Goal: Task Accomplishment & Management: Manage account settings

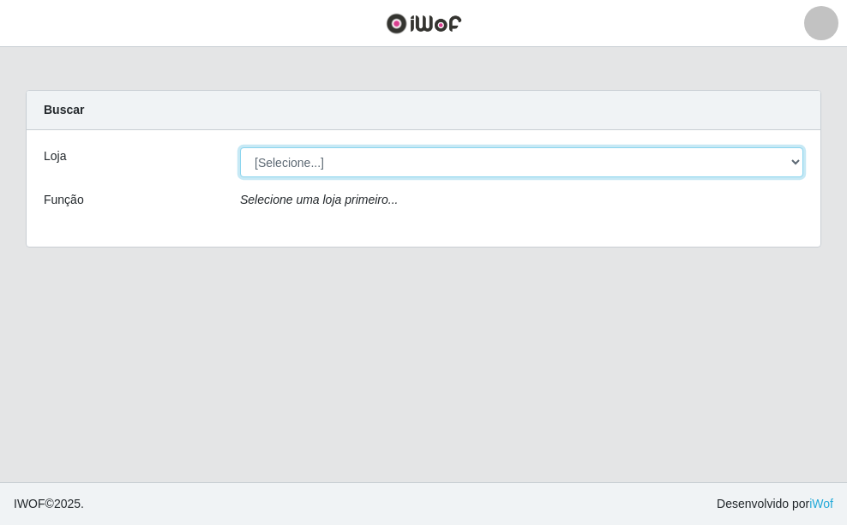
click at [330, 165] on select "[Selecione...] A fazendinha" at bounding box center [521, 162] width 563 height 30
select select "70"
click at [240, 147] on select "[Selecione...] A fazendinha" at bounding box center [521, 162] width 563 height 30
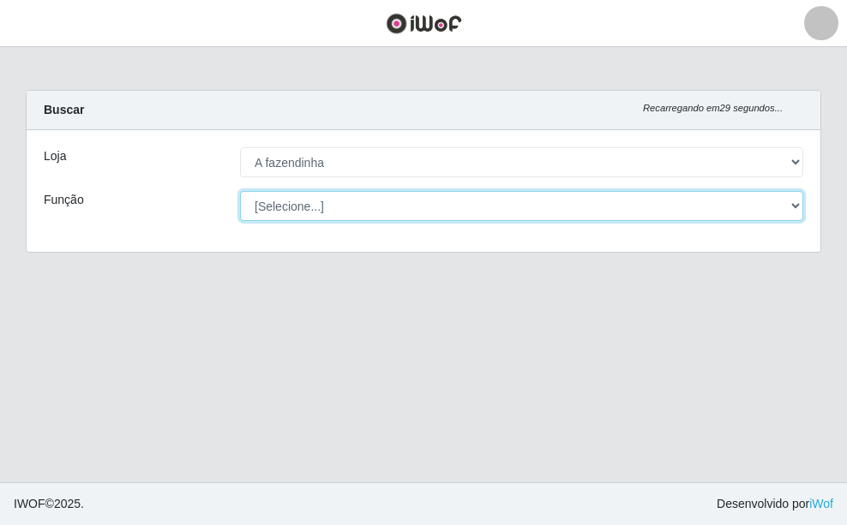
click at [324, 210] on select "[Selecione...] ASG ASG + ASG ++ Balconista Embalador Embalador + Embalador ++ O…" at bounding box center [521, 206] width 563 height 30
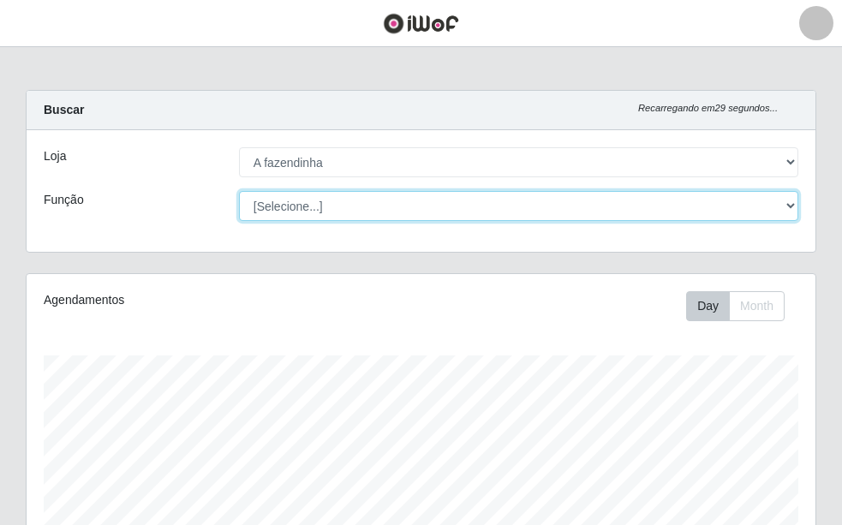
scroll to position [356, 789]
select select "79"
click at [239, 191] on select "[Selecione...] ASG ASG + ASG ++ Balconista Embalador Embalador + Embalador ++ O…" at bounding box center [519, 206] width 560 height 30
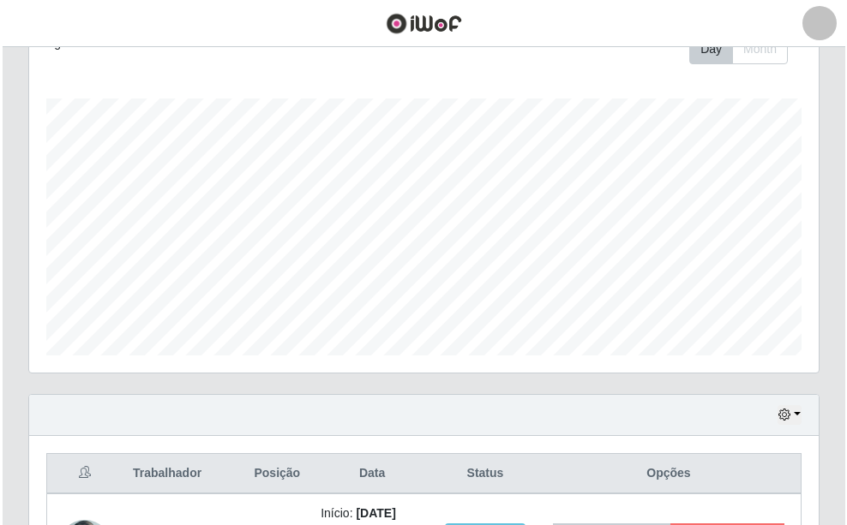
scroll to position [415, 0]
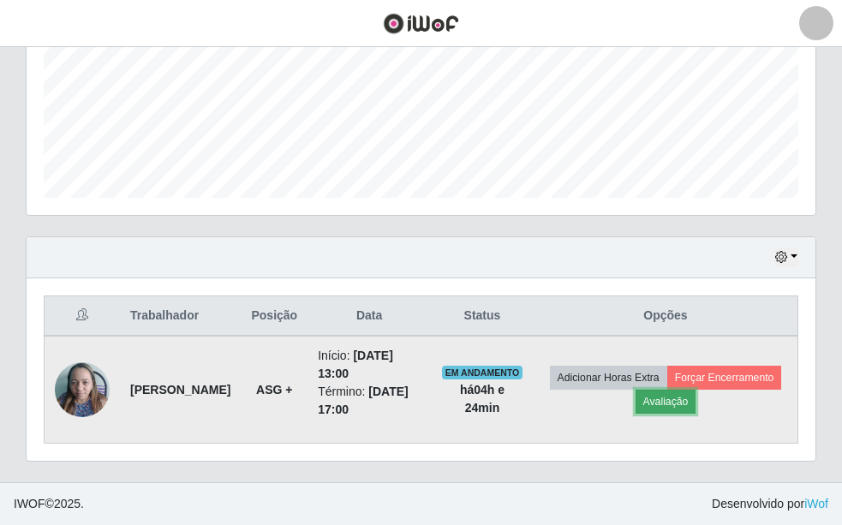
click at [697, 399] on button "Avaliação" at bounding box center [666, 402] width 61 height 24
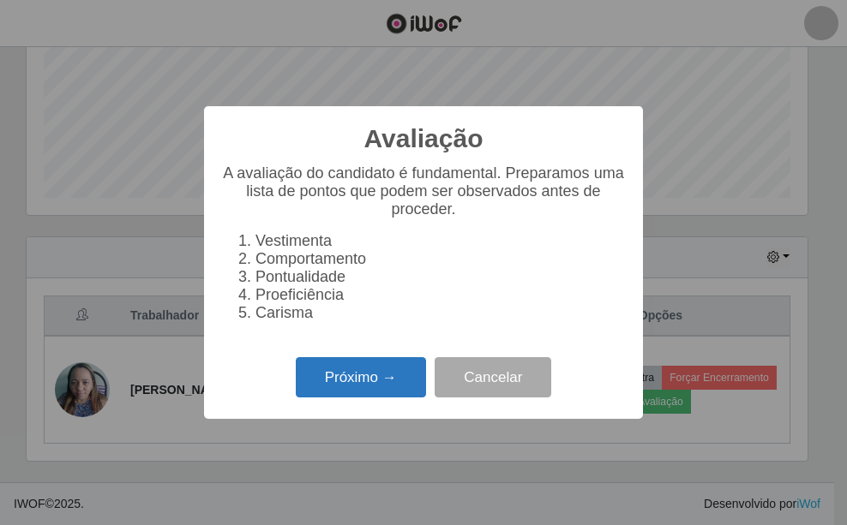
click at [363, 387] on button "Próximo →" at bounding box center [361, 377] width 130 height 40
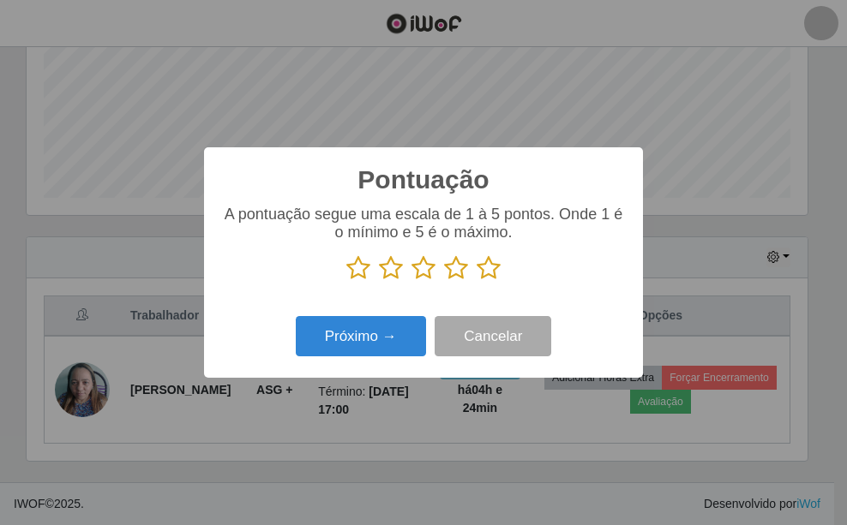
click at [484, 270] on icon at bounding box center [489, 268] width 24 height 26
click at [477, 281] on input "radio" at bounding box center [477, 281] width 0 height 0
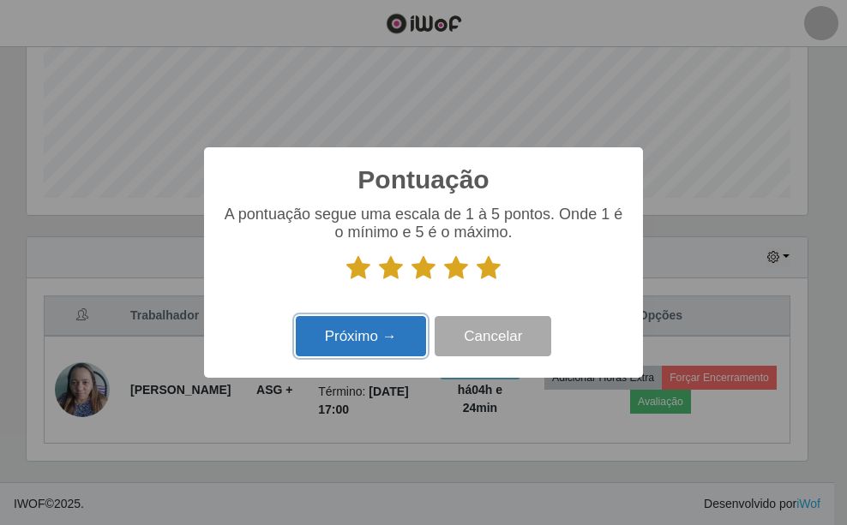
click at [376, 333] on button "Próximo →" at bounding box center [361, 336] width 130 height 40
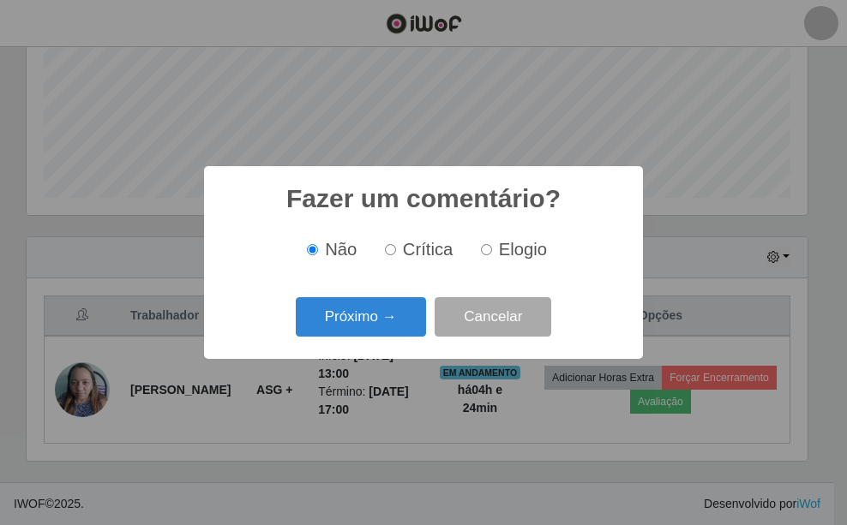
drag, startPoint x: 491, startPoint y: 249, endPoint x: 475, endPoint y: 253, distance: 16.8
click at [490, 249] on label "Elogio" at bounding box center [510, 250] width 73 height 20
click at [482, 250] on input "Elogio" at bounding box center [486, 249] width 11 height 11
radio input "true"
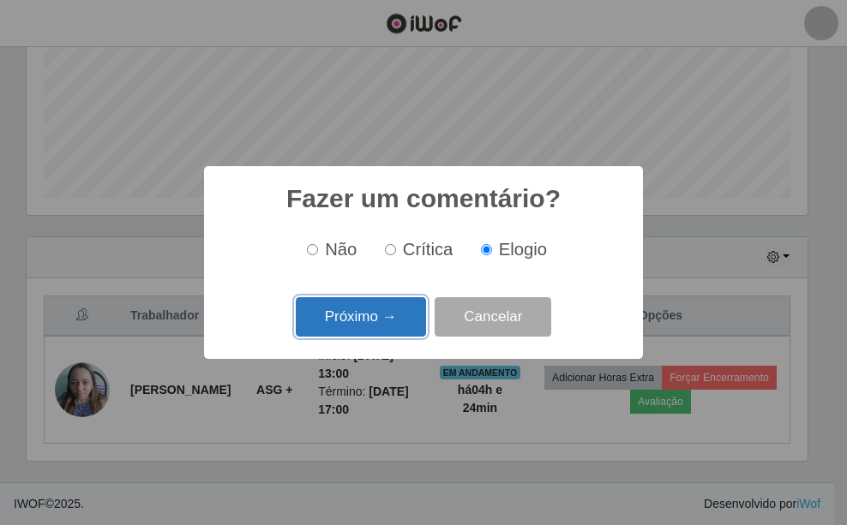
click at [392, 312] on button "Próximo →" at bounding box center [361, 317] width 130 height 40
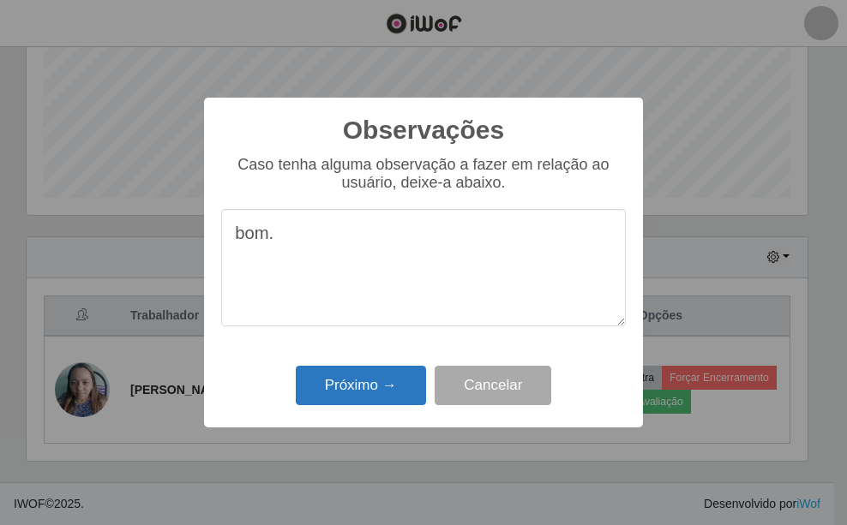
type textarea "bom."
click at [399, 387] on button "Próximo →" at bounding box center [361, 386] width 130 height 40
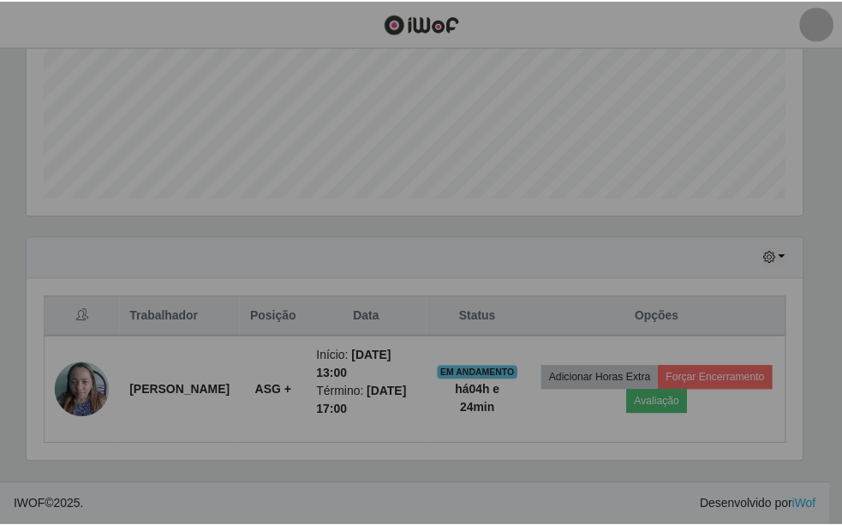
scroll to position [356, 789]
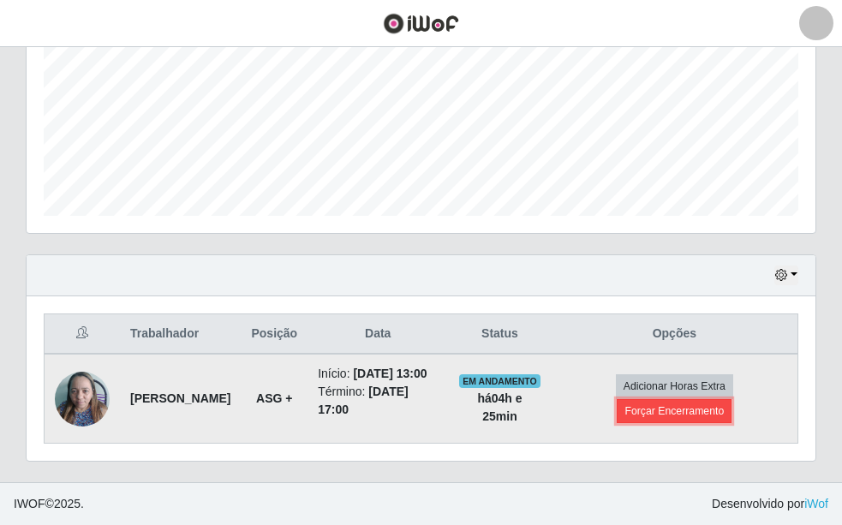
click at [669, 403] on button "Forçar Encerramento" at bounding box center [674, 411] width 115 height 24
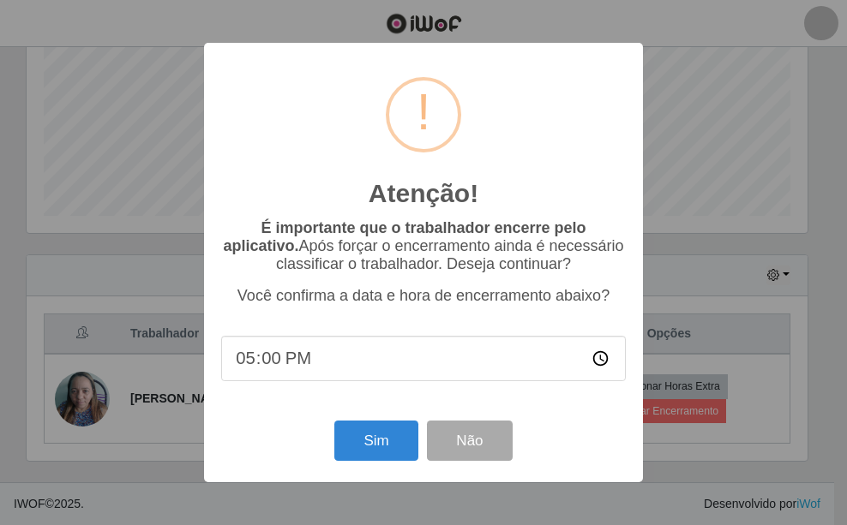
click at [598, 363] on input "17:00" at bounding box center [423, 358] width 405 height 45
type input "16:30"
click at [369, 441] on button "Sim" at bounding box center [375, 441] width 83 height 40
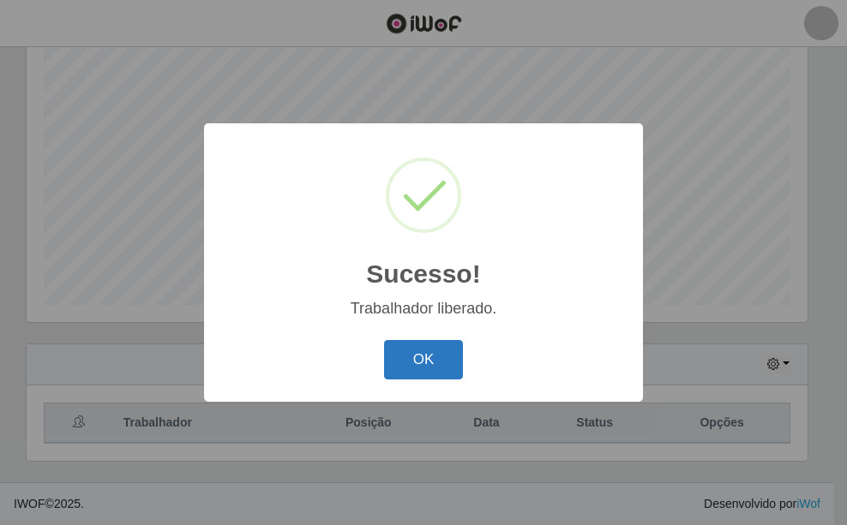
click at [416, 357] on button "OK" at bounding box center [424, 360] width 80 height 40
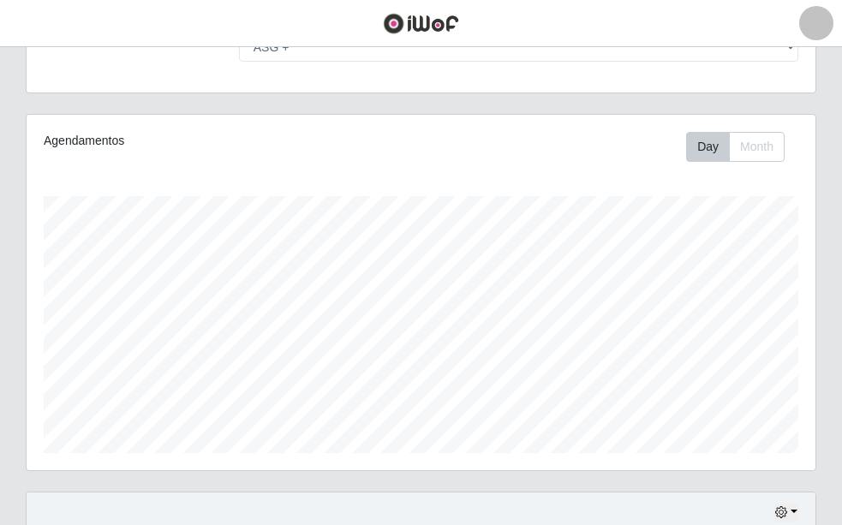
scroll to position [0, 0]
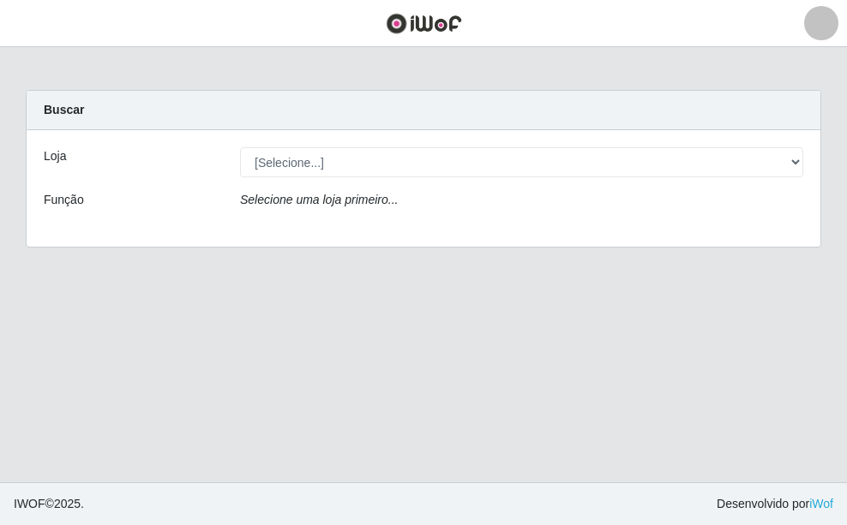
drag, startPoint x: 830, startPoint y: 0, endPoint x: 387, endPoint y: 91, distance: 451.5
click at [387, 91] on div "Buscar" at bounding box center [424, 110] width 794 height 39
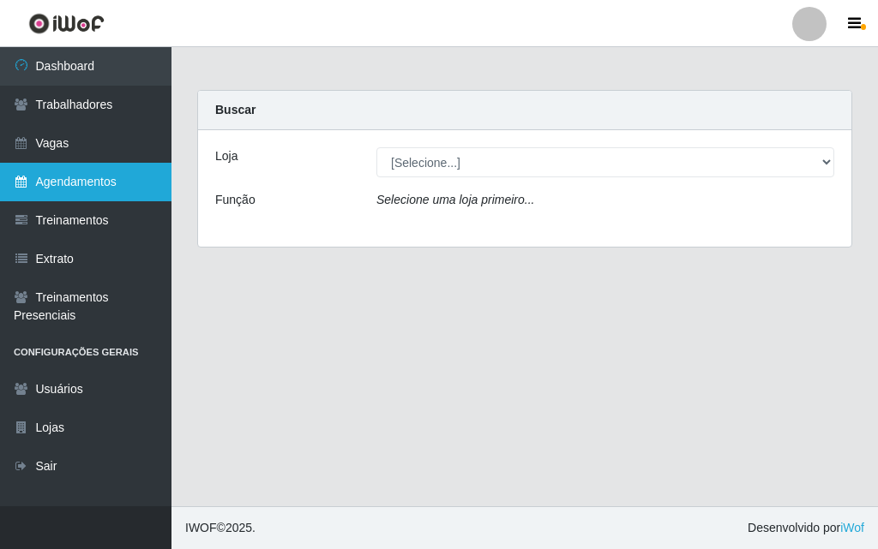
click at [115, 172] on link "Agendamentos" at bounding box center [85, 182] width 171 height 39
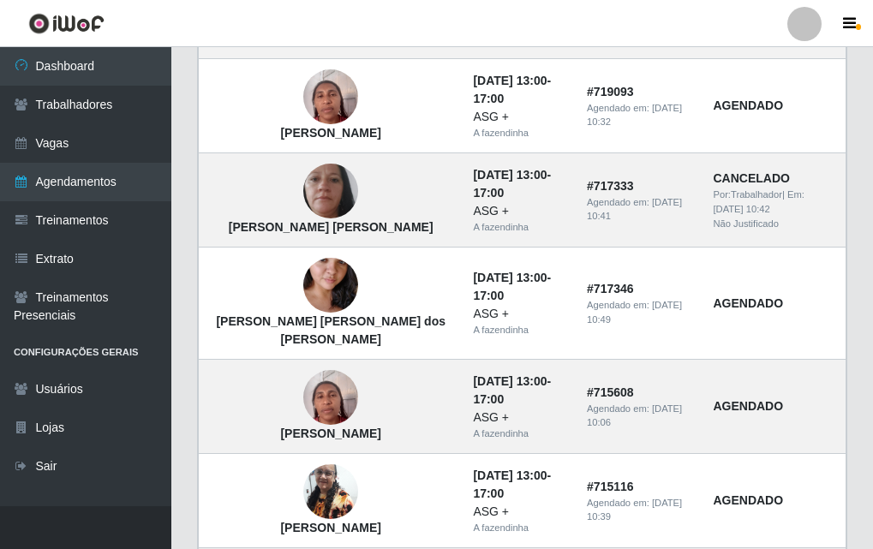
scroll to position [1384, 0]
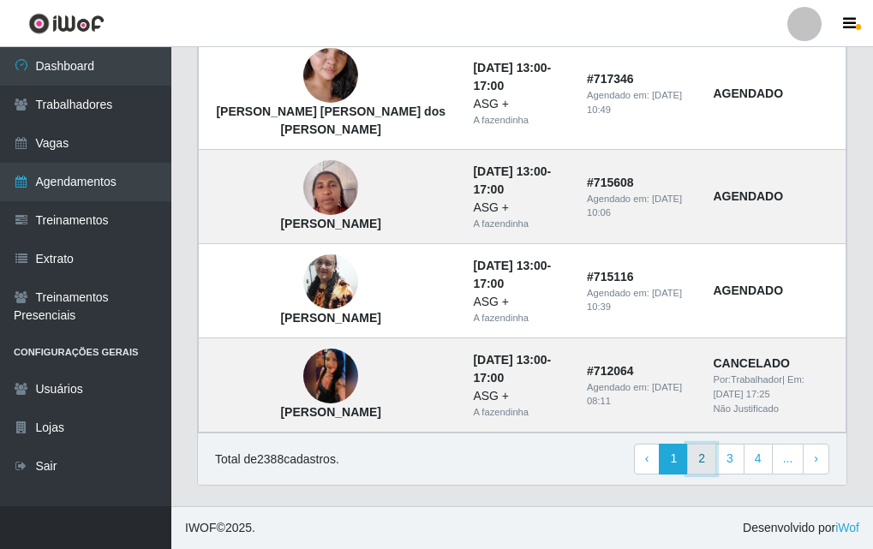
click at [702, 466] on link "2" at bounding box center [701, 459] width 29 height 31
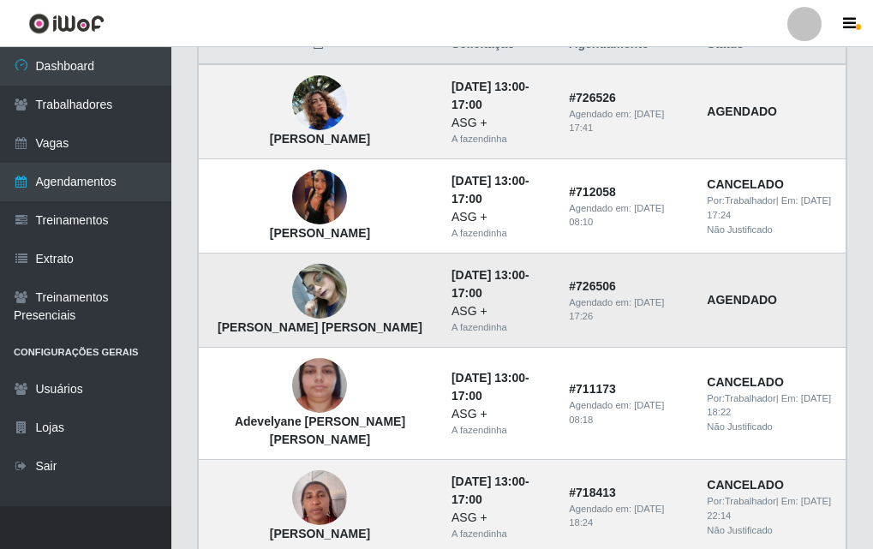
scroll to position [107, 0]
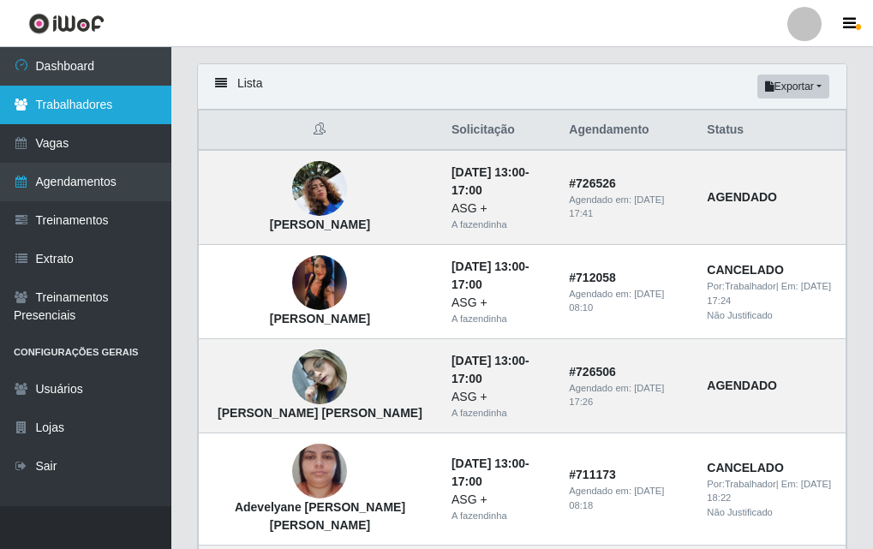
click at [88, 106] on link "Trabalhadores" at bounding box center [85, 105] width 171 height 39
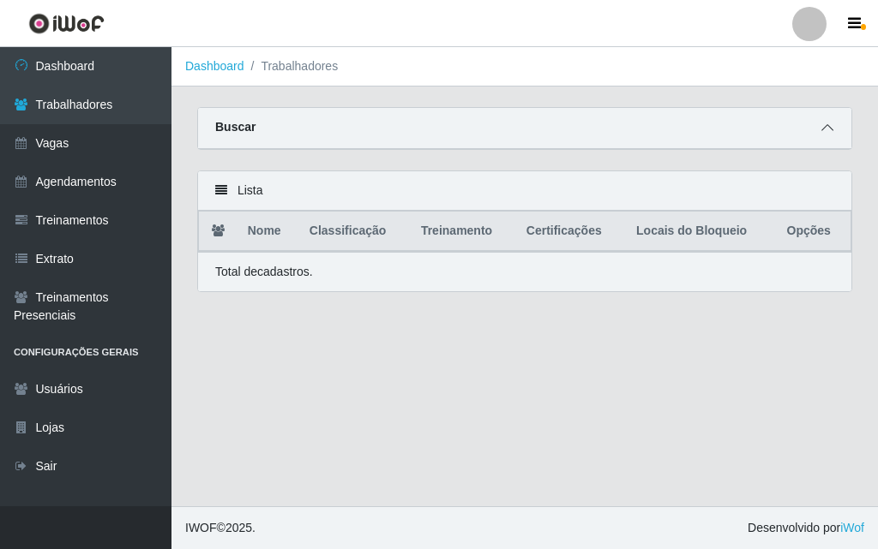
click at [823, 127] on icon at bounding box center [827, 128] width 12 height 12
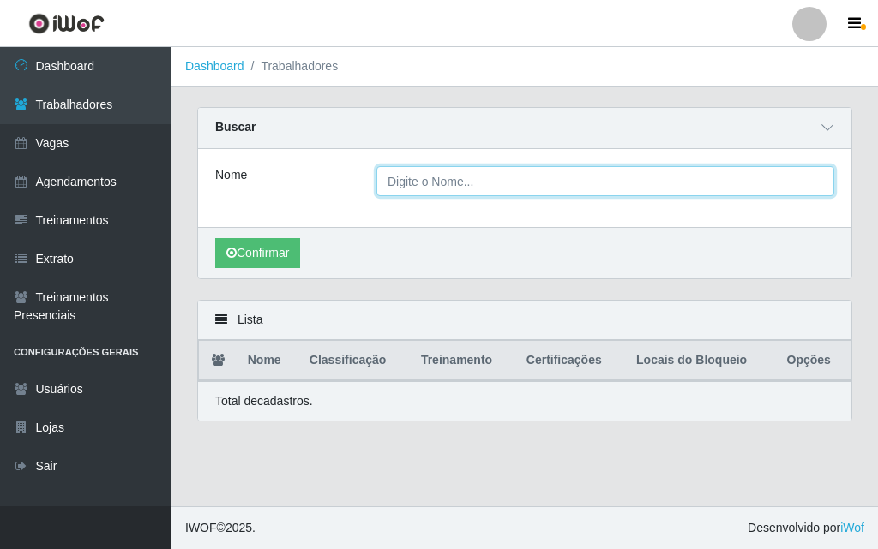
click at [453, 187] on input "Nome" at bounding box center [605, 181] width 458 height 30
click at [215, 238] on button "Confirmar" at bounding box center [257, 253] width 85 height 30
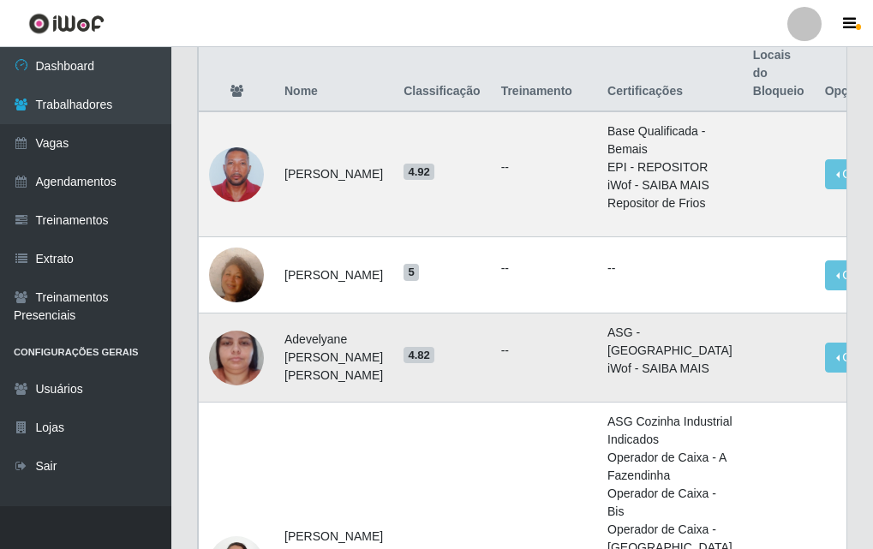
scroll to position [33, 0]
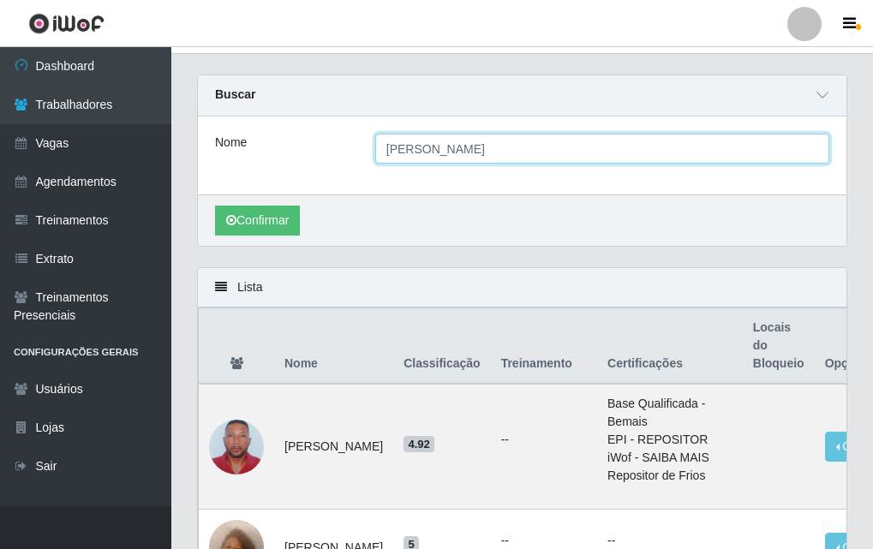
click at [440, 153] on input "eliane" at bounding box center [602, 149] width 454 height 30
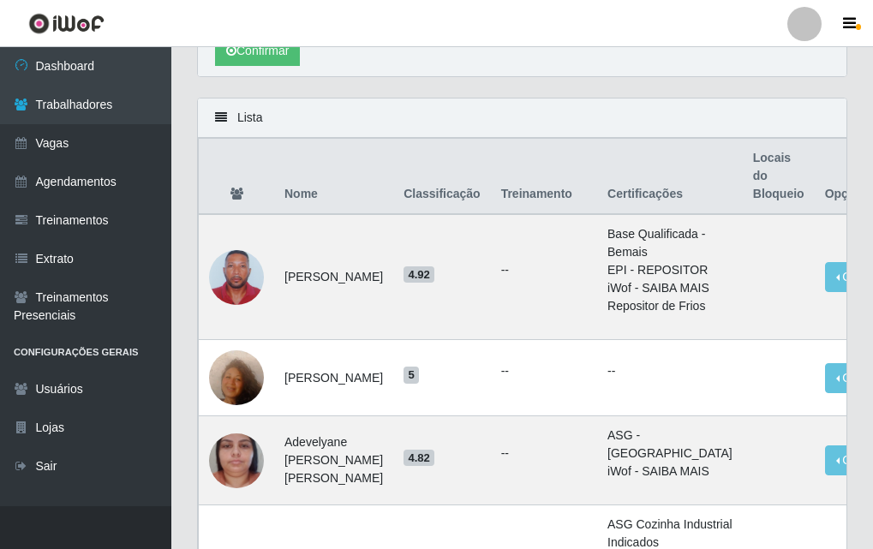
scroll to position [204, 0]
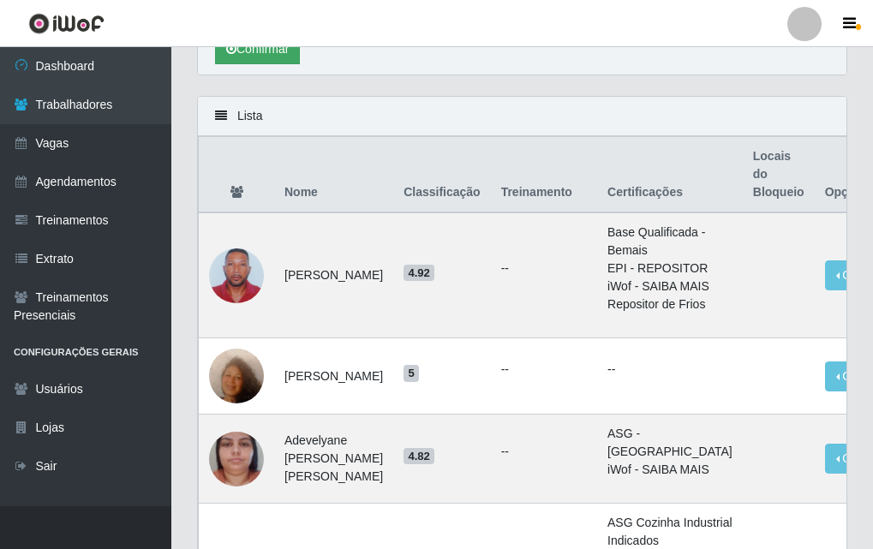
type input "elian"
click at [272, 57] on button "Confirmar" at bounding box center [257, 49] width 85 height 30
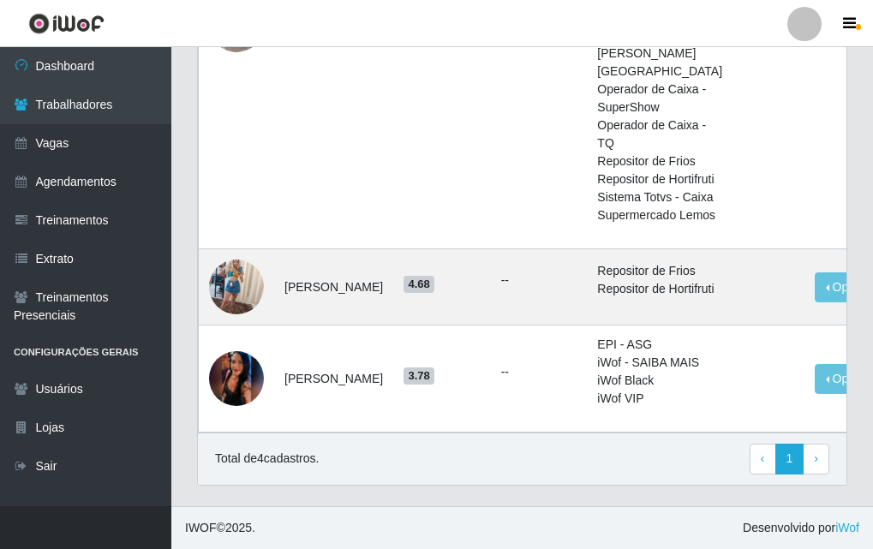
scroll to position [943, 0]
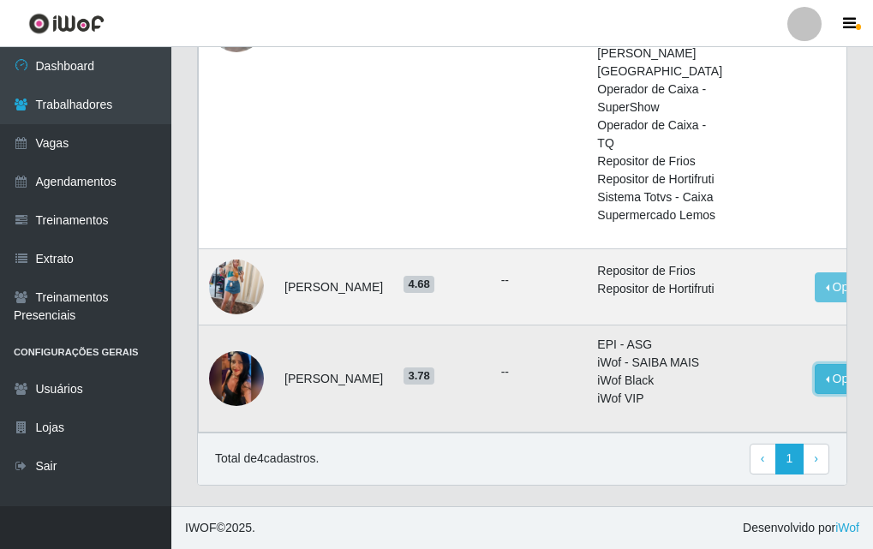
click at [815, 394] on button "Opções" at bounding box center [850, 379] width 70 height 30
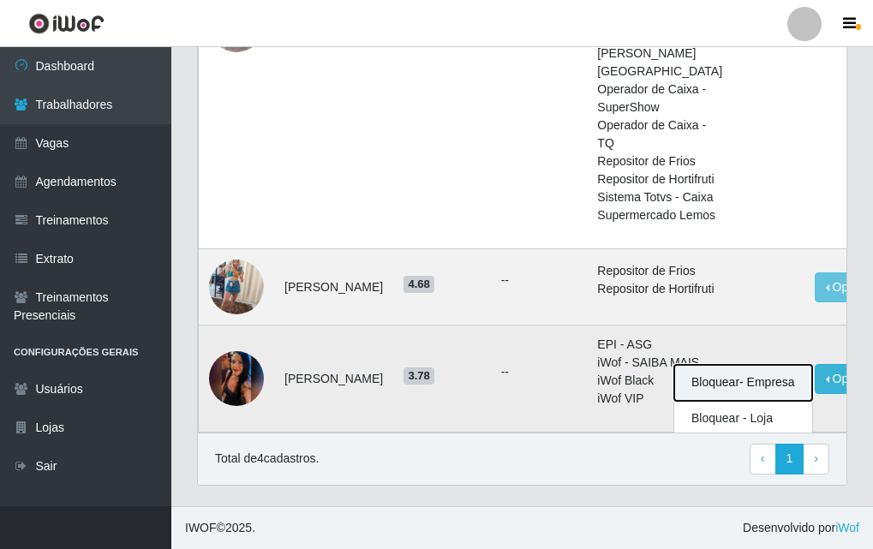
click at [674, 397] on button "Bloquear - Empresa" at bounding box center [743, 383] width 138 height 36
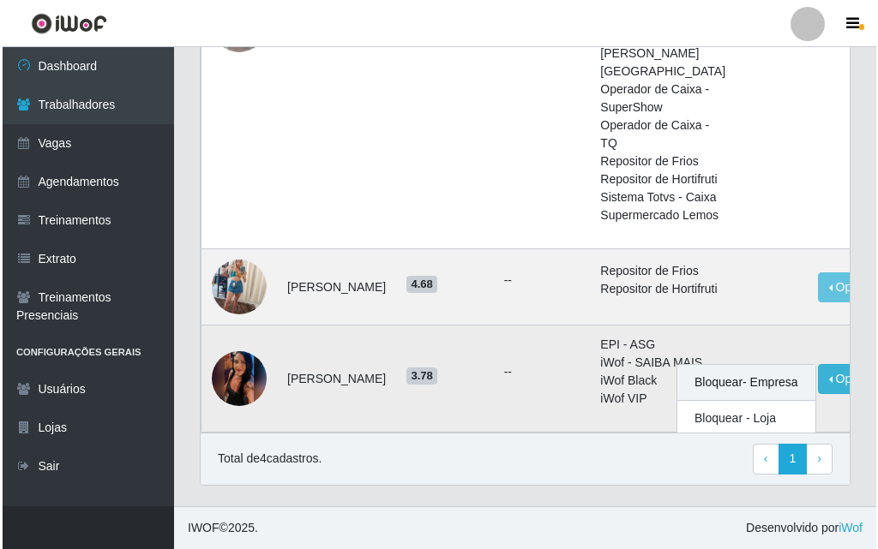
scroll to position [979, 0]
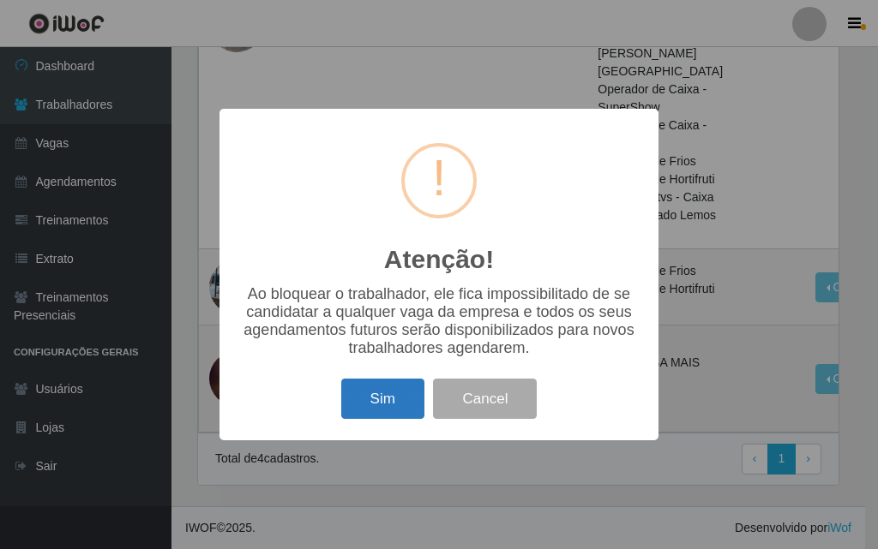
click at [392, 405] on button "Sim" at bounding box center [382, 399] width 83 height 40
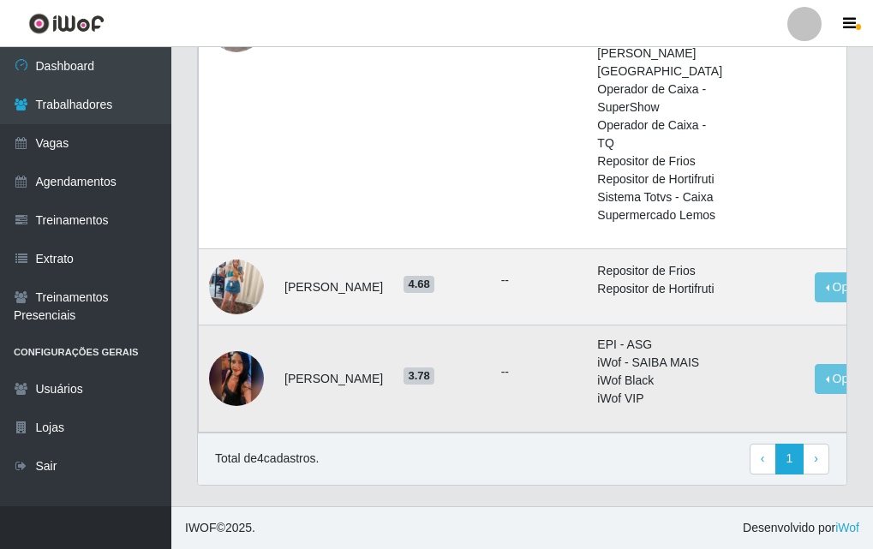
scroll to position [0, 0]
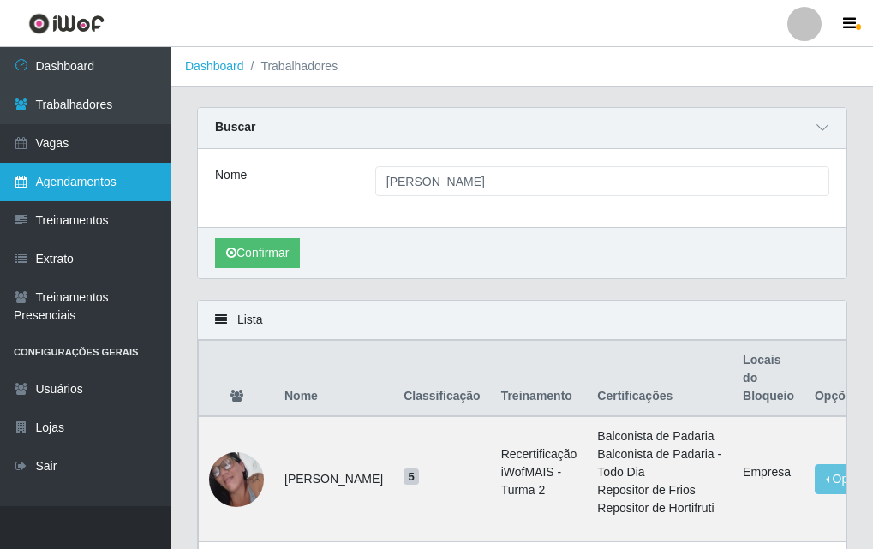
click at [116, 177] on link "Agendamentos" at bounding box center [85, 182] width 171 height 39
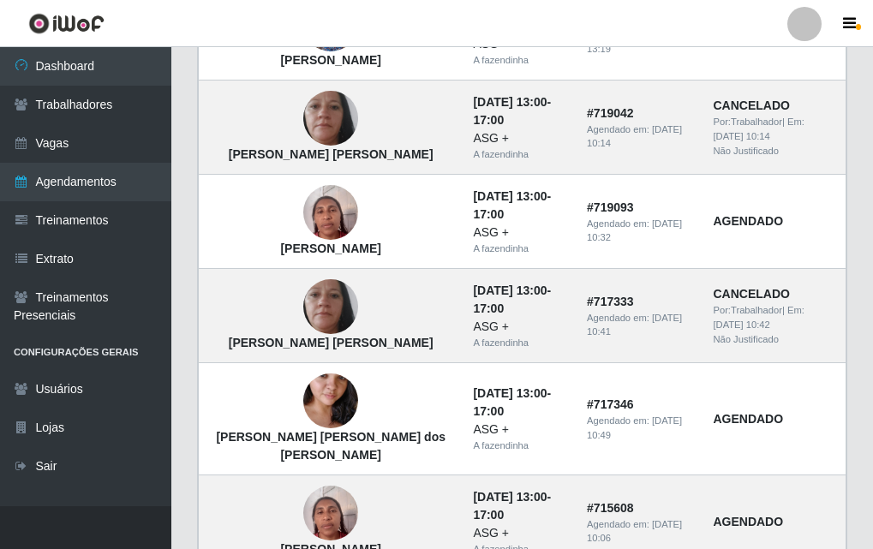
scroll to position [943, 0]
